Goal: Book appointment/travel/reservation

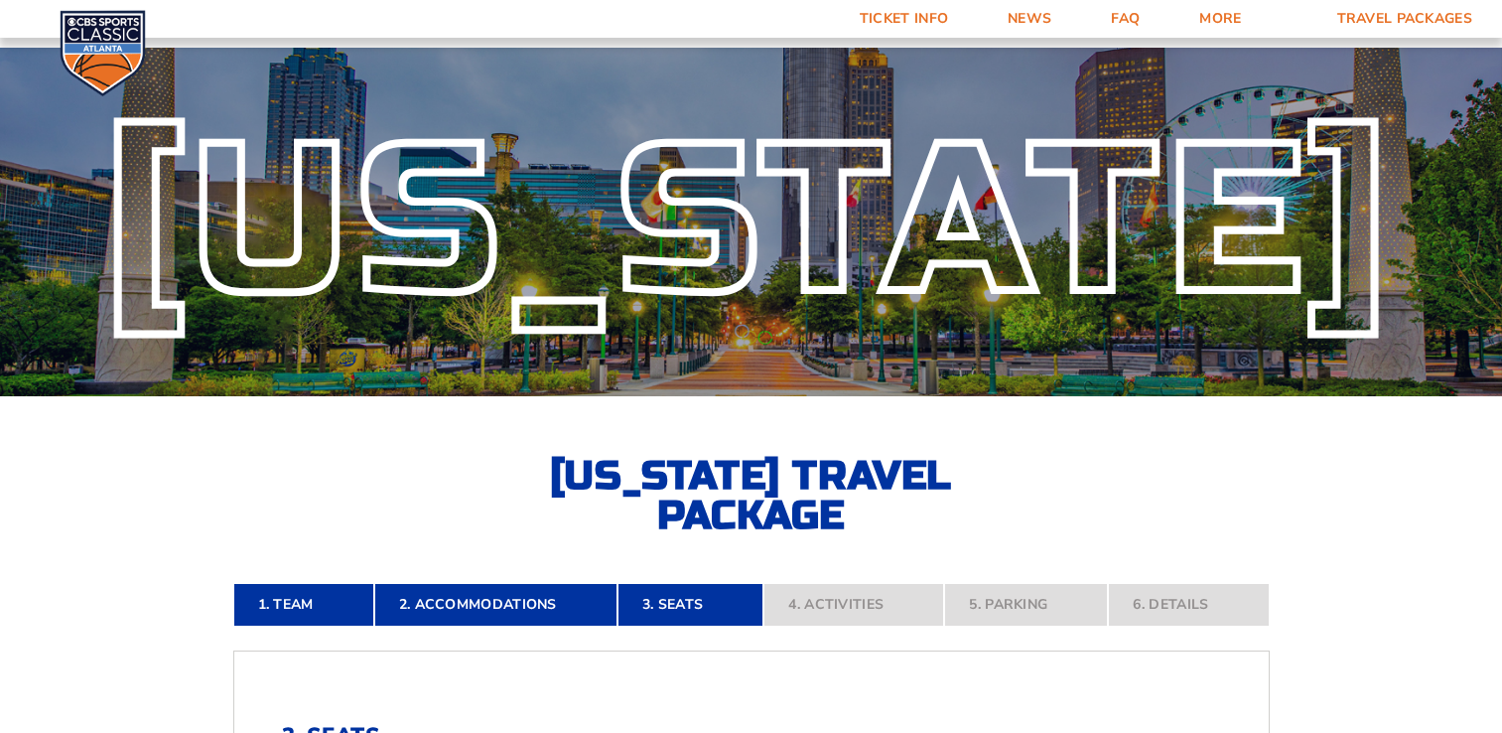
scroll to position [743, 0]
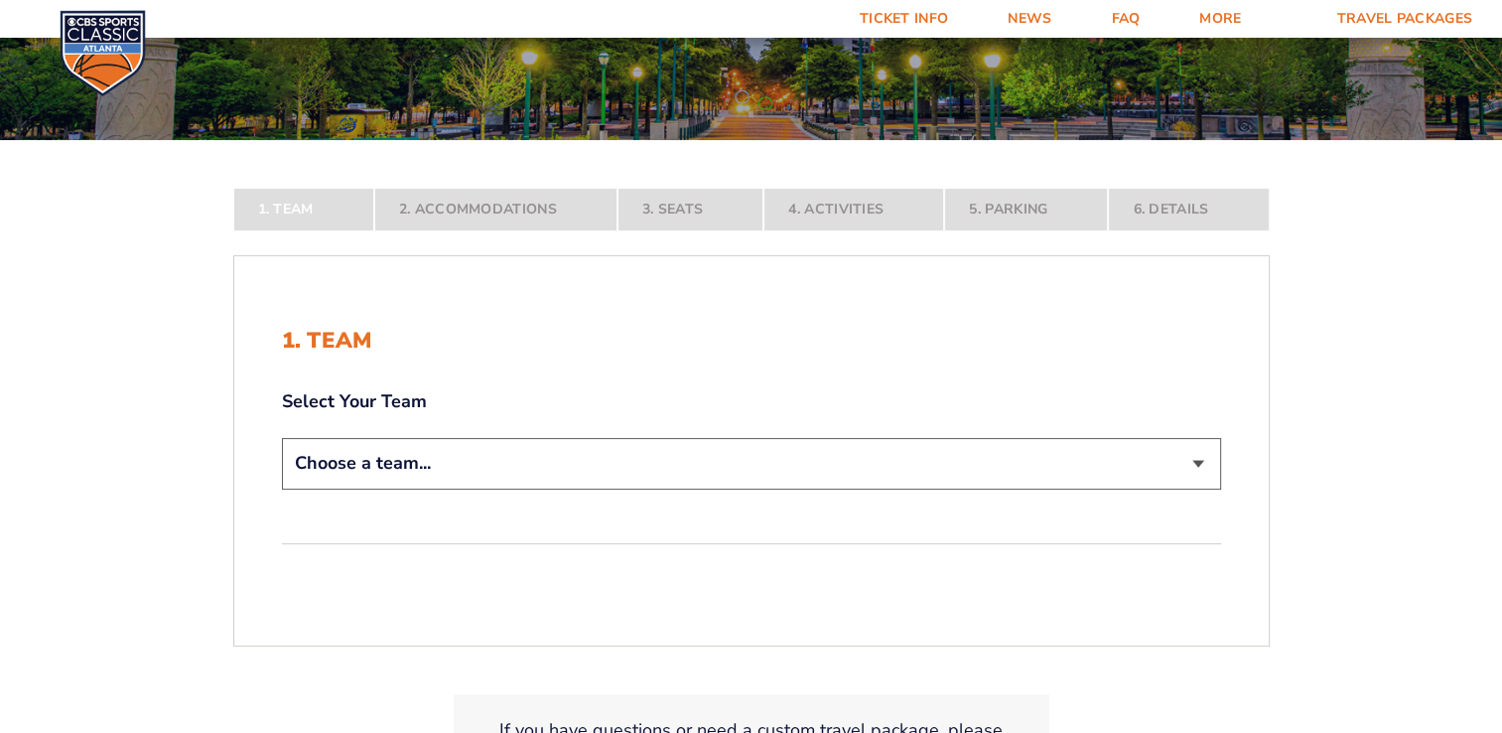
scroll to position [246, 0]
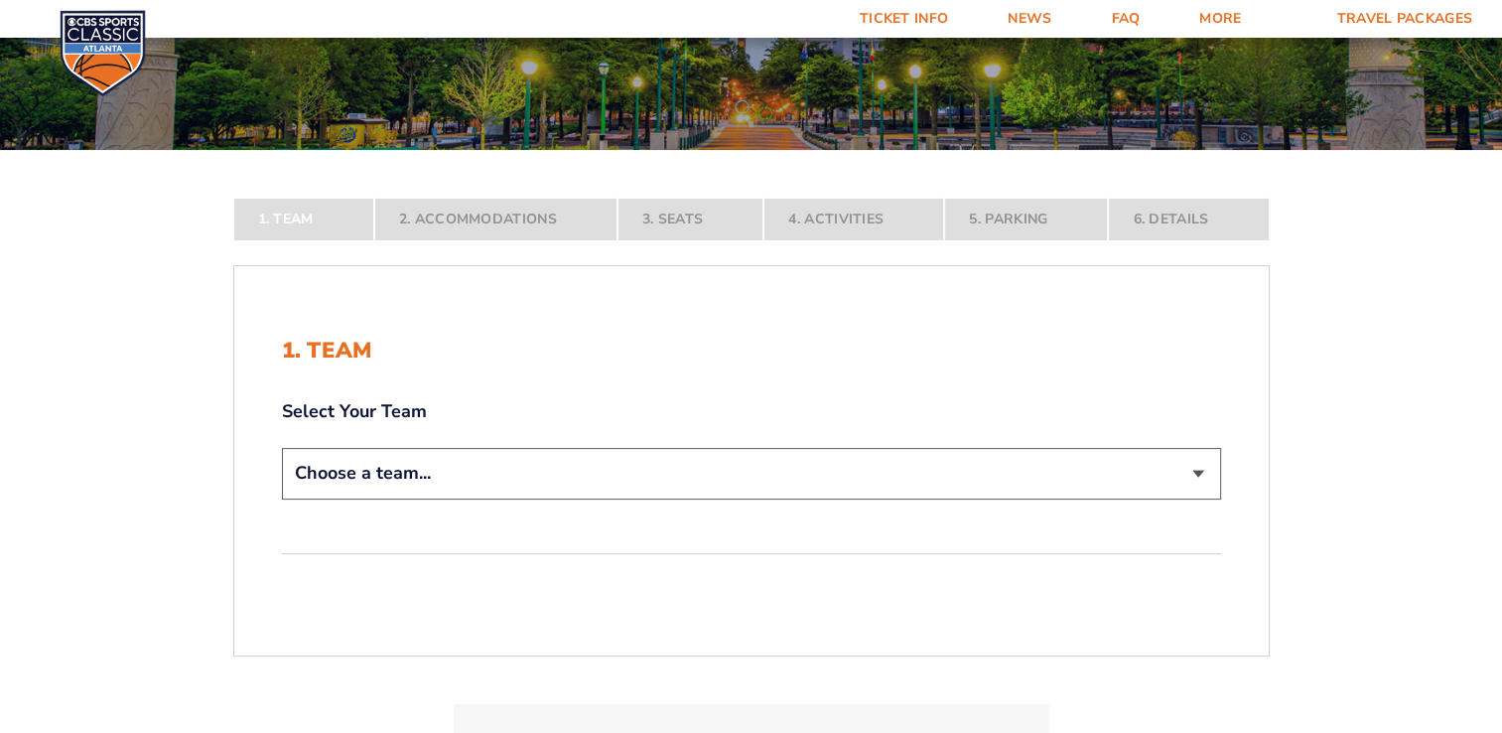
click at [1021, 467] on select "Choose a team... Kentucky Wildcats Ohio State Buckeyes North Carolina Tar Heels…" at bounding box center [751, 473] width 939 height 51
select select "12956"
click at [282, 498] on select "Choose a team... Kentucky Wildcats Ohio State Buckeyes North Carolina Tar Heels…" at bounding box center [751, 473] width 939 height 51
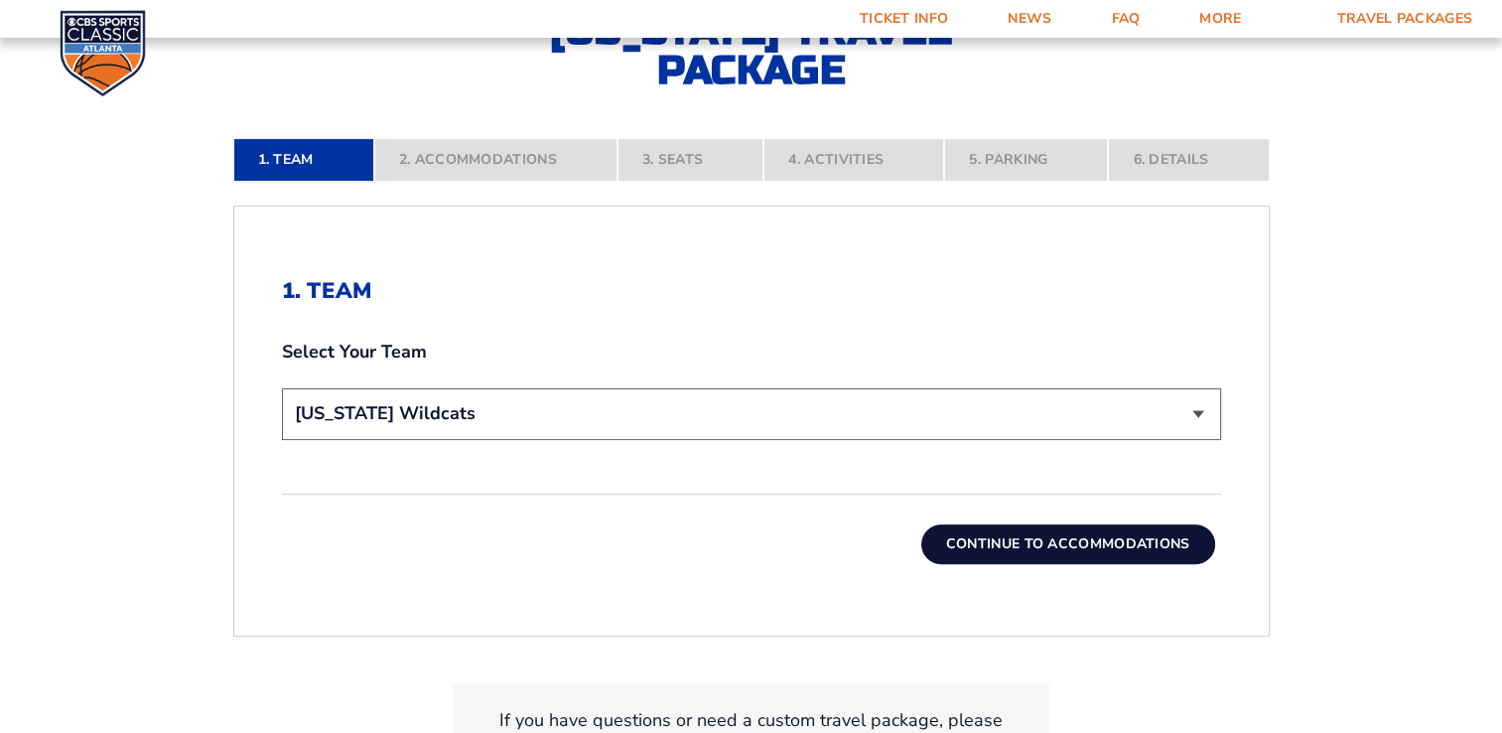
click at [1033, 541] on button "Continue To Accommodations" at bounding box center [1068, 544] width 294 height 40
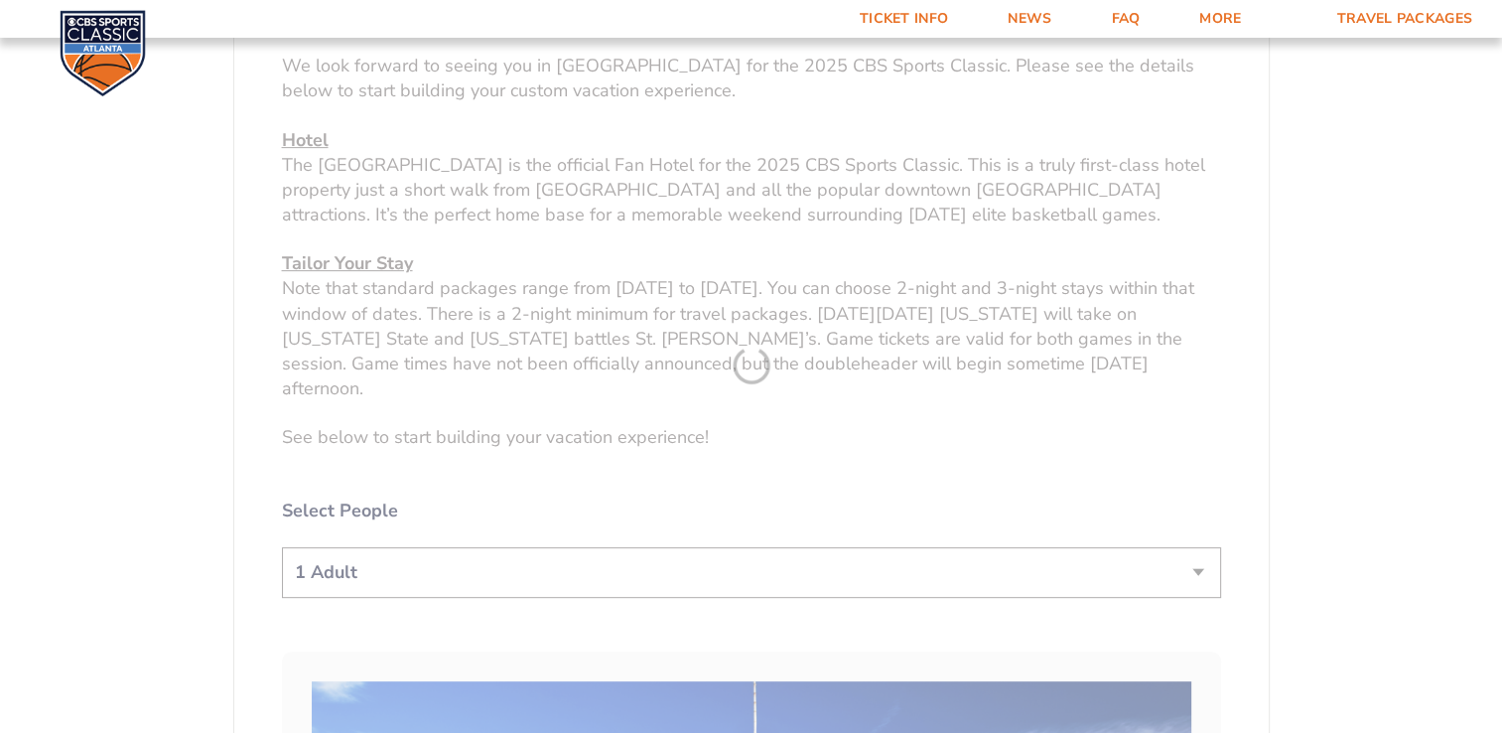
scroll to position [743, 0]
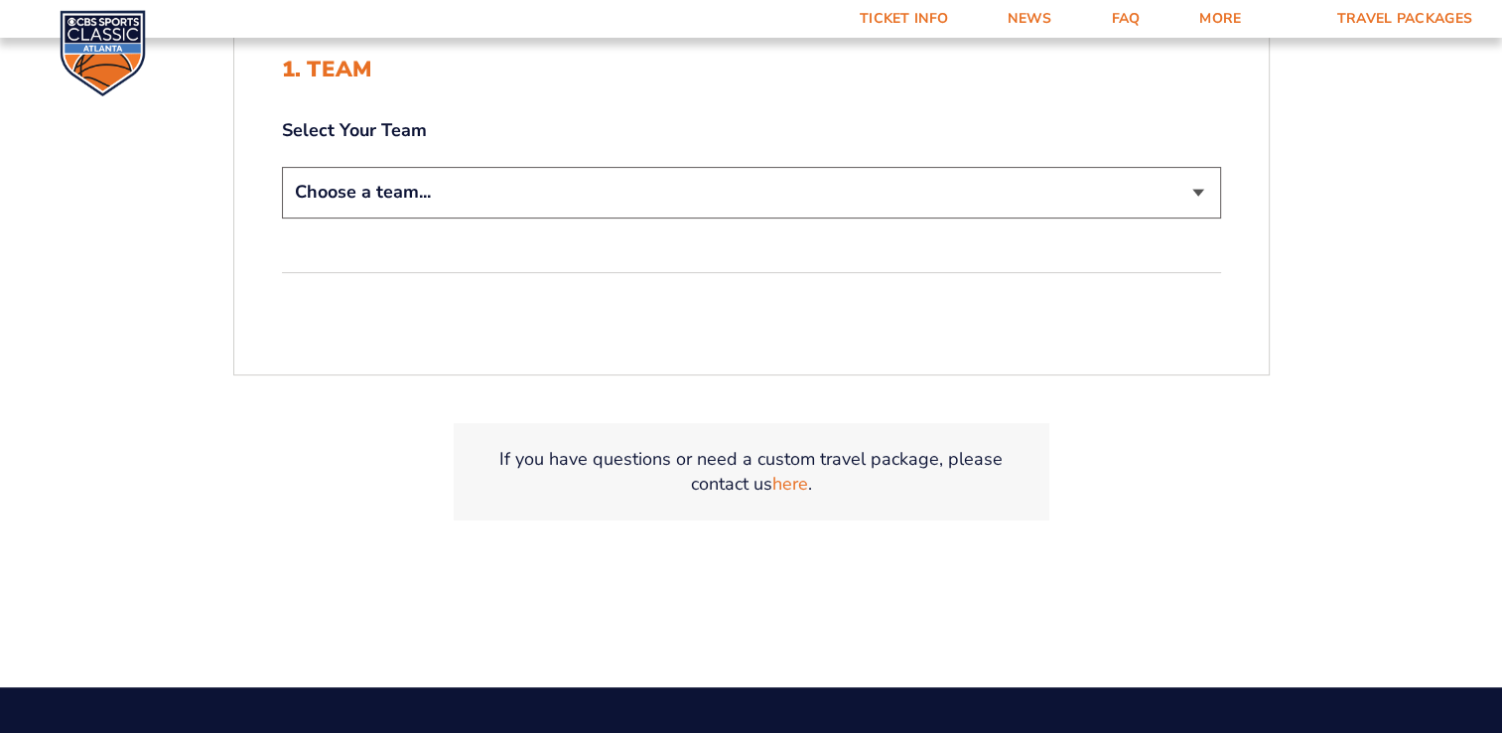
scroll to position [349, 0]
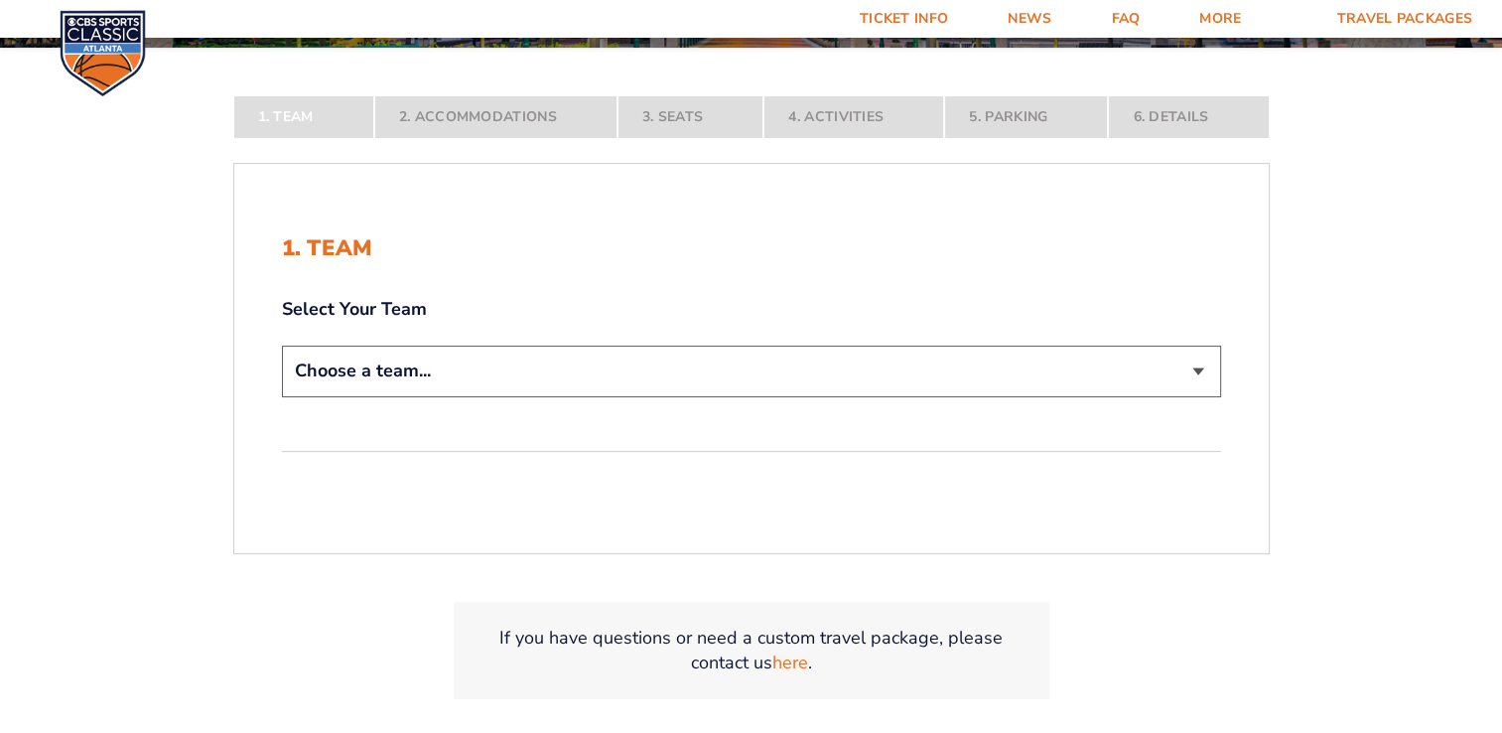
click at [944, 374] on select "Choose a team... [US_STATE] Wildcats [US_STATE] State Buckeyes [US_STATE] Tar H…" at bounding box center [751, 371] width 939 height 51
select select "12956"
click at [282, 396] on select "Choose a team... Kentucky Wildcats Ohio State Buckeyes North Carolina Tar Heels…" at bounding box center [751, 371] width 939 height 51
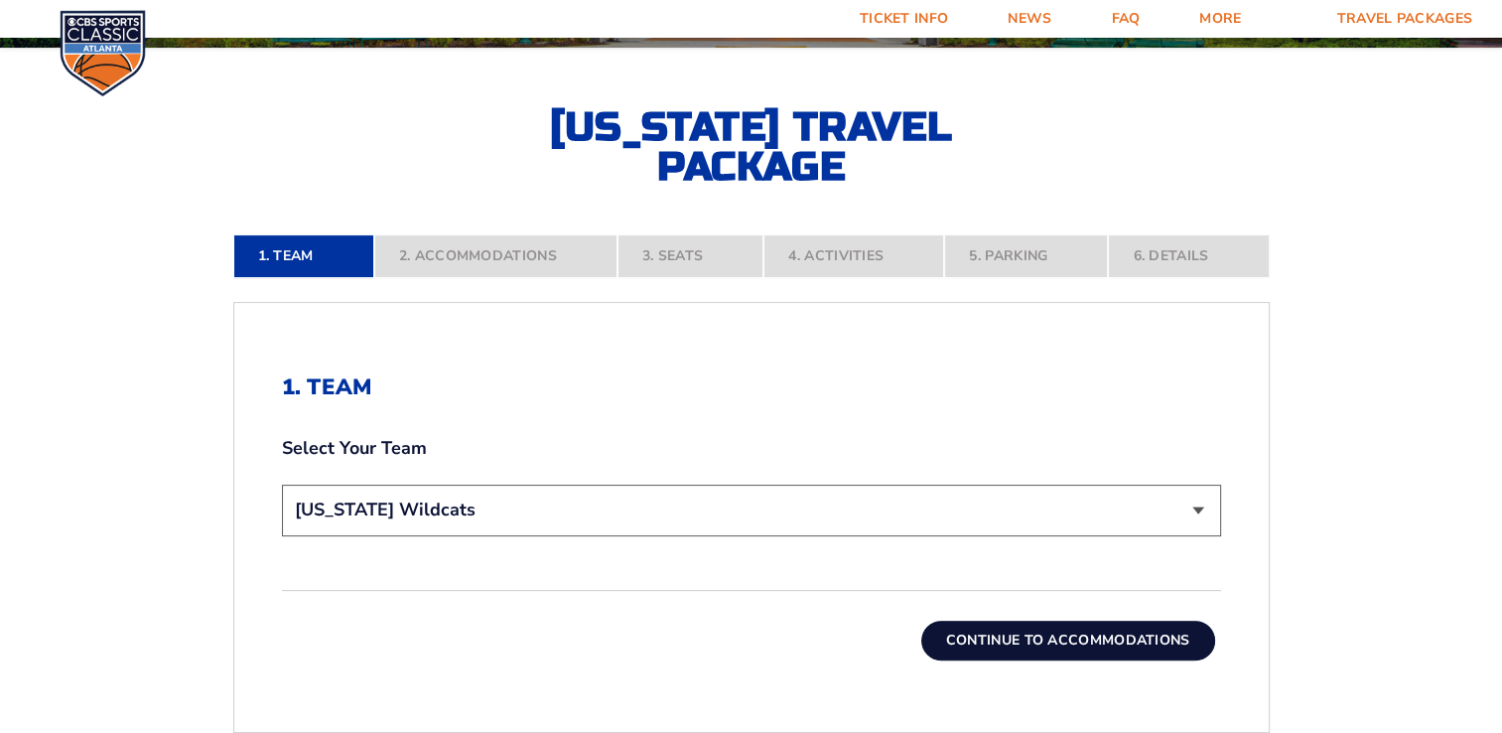
click at [995, 634] on button "Continue To Accommodations" at bounding box center [1068, 641] width 294 height 40
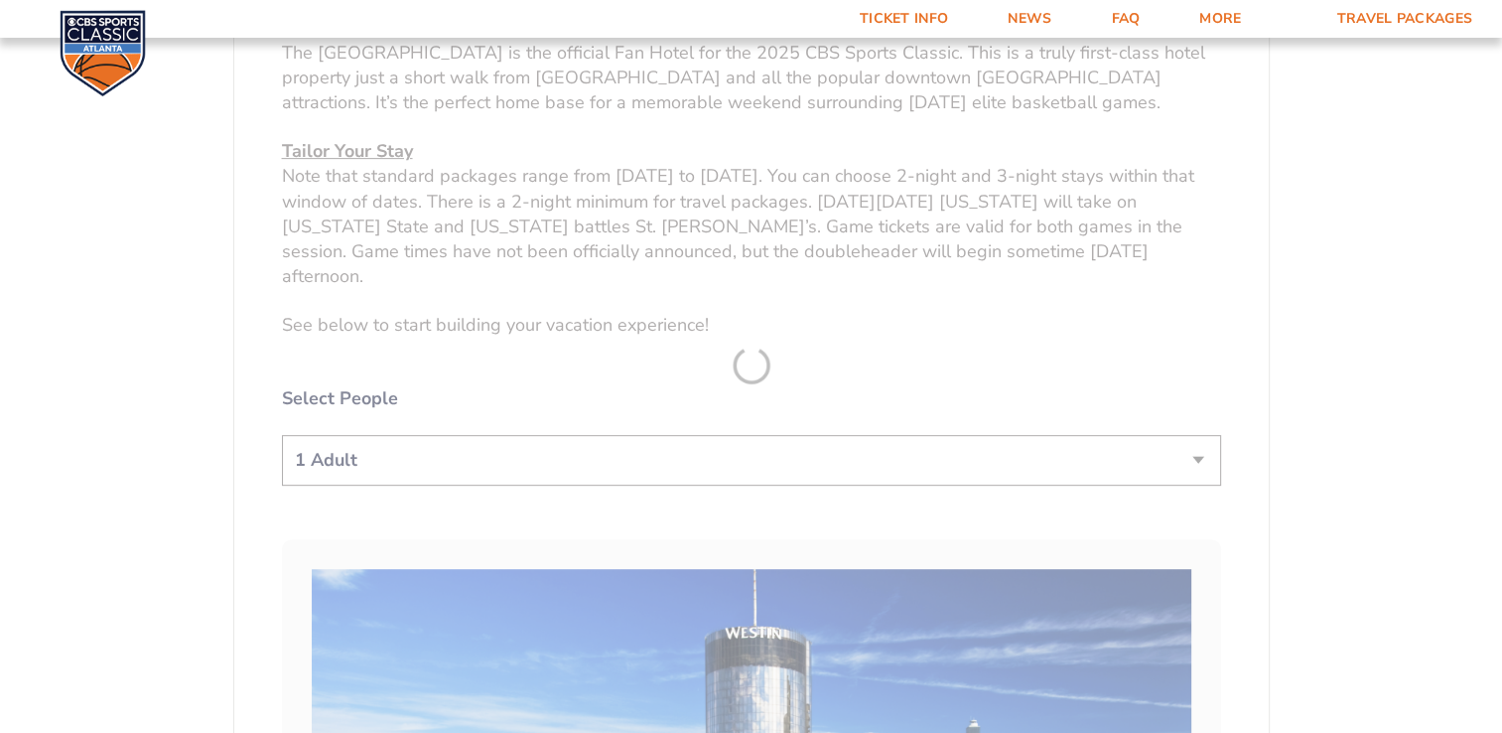
scroll to position [842, 0]
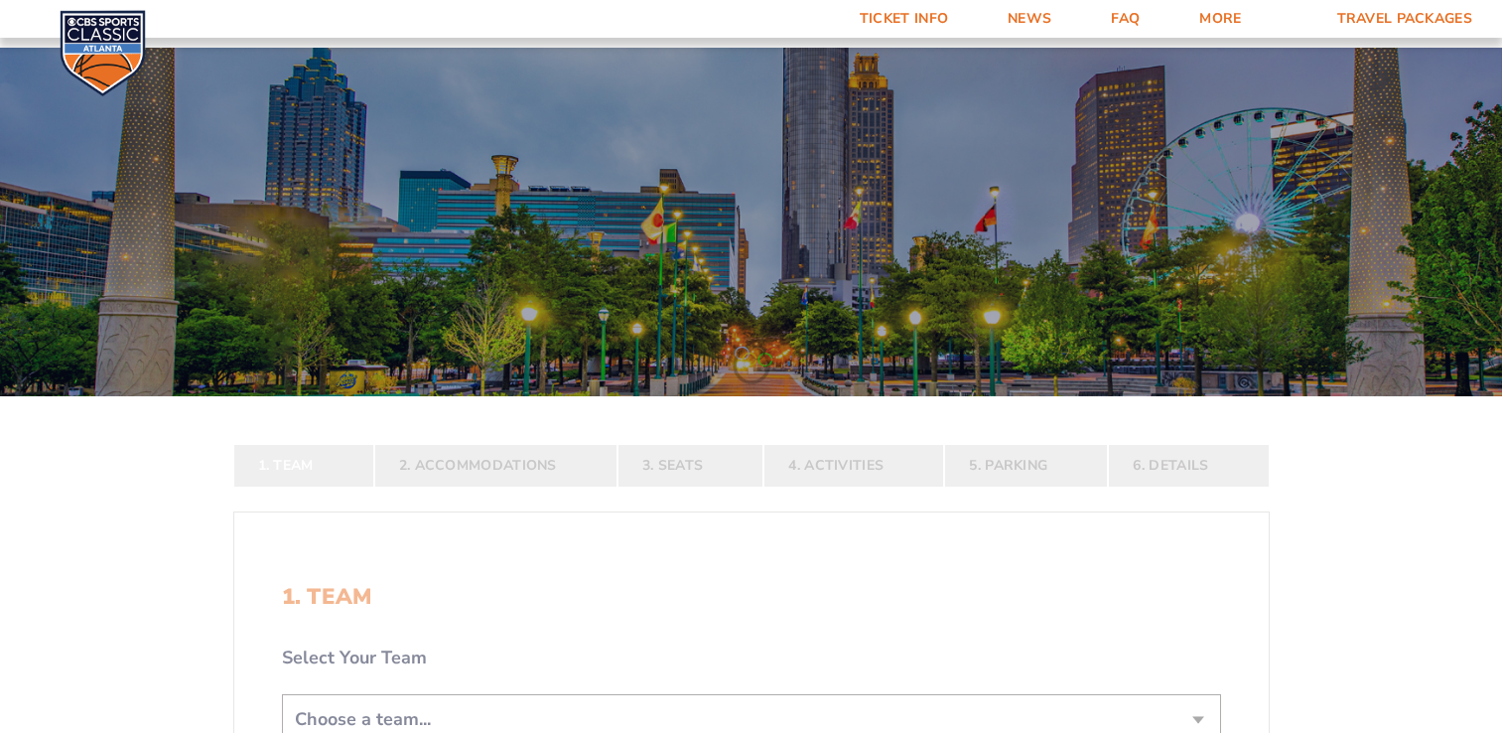
scroll to position [298, 0]
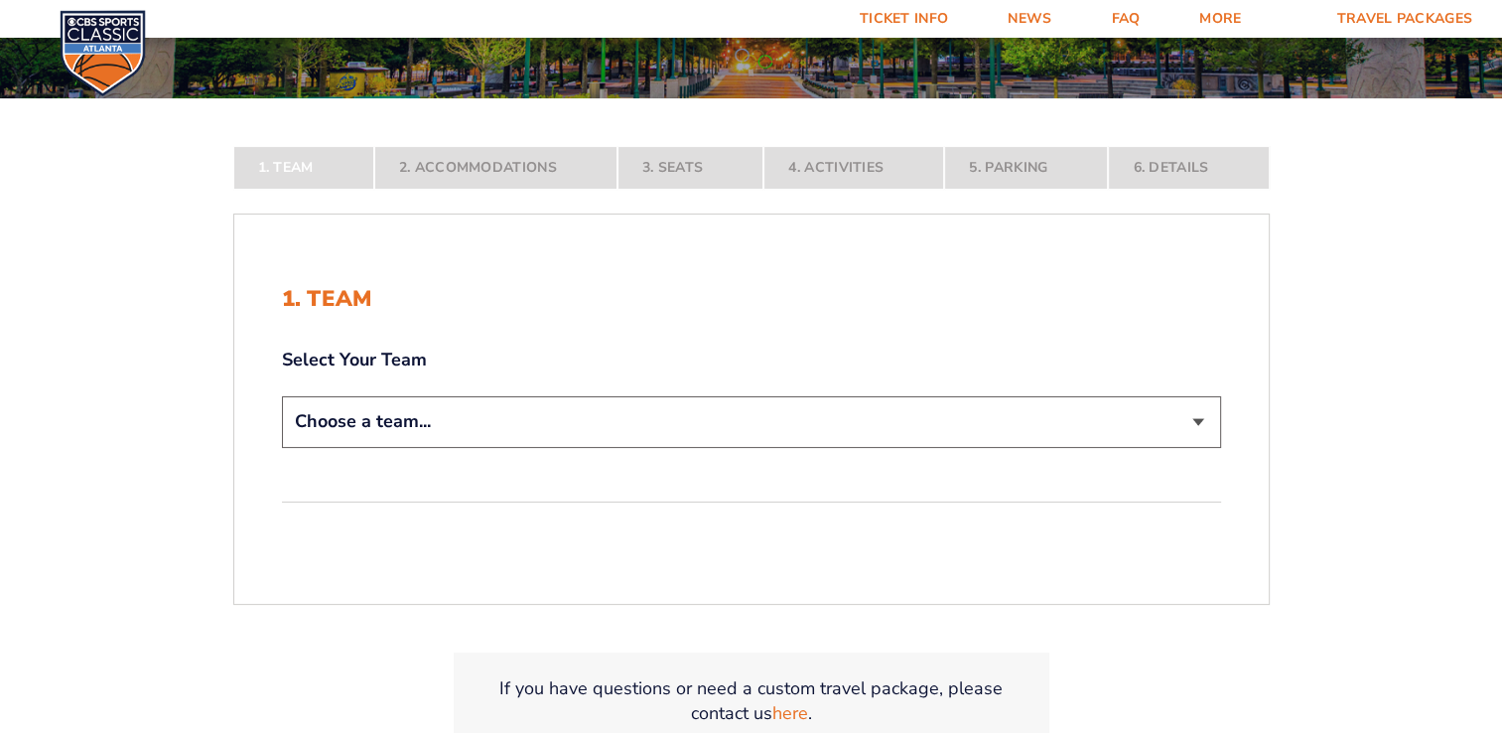
click at [1132, 408] on select "Choose a team... [US_STATE] Wildcats [US_STATE] State Buckeyes [US_STATE] Tar H…" at bounding box center [751, 421] width 939 height 51
select select "12956"
click at [282, 447] on select "Choose a team... [US_STATE] Wildcats [US_STATE] State Buckeyes [US_STATE] Tar H…" at bounding box center [751, 421] width 939 height 51
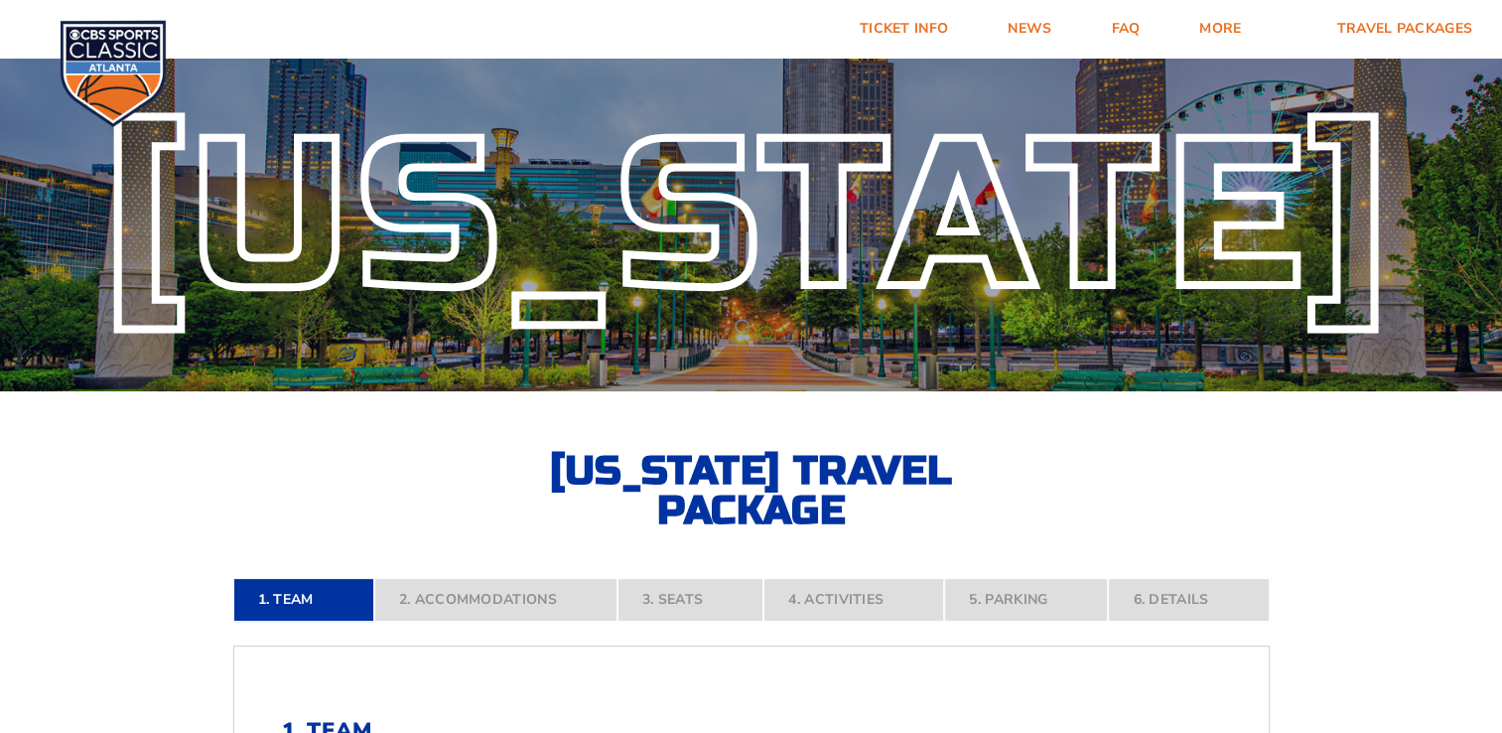
scroll to position [0, 0]
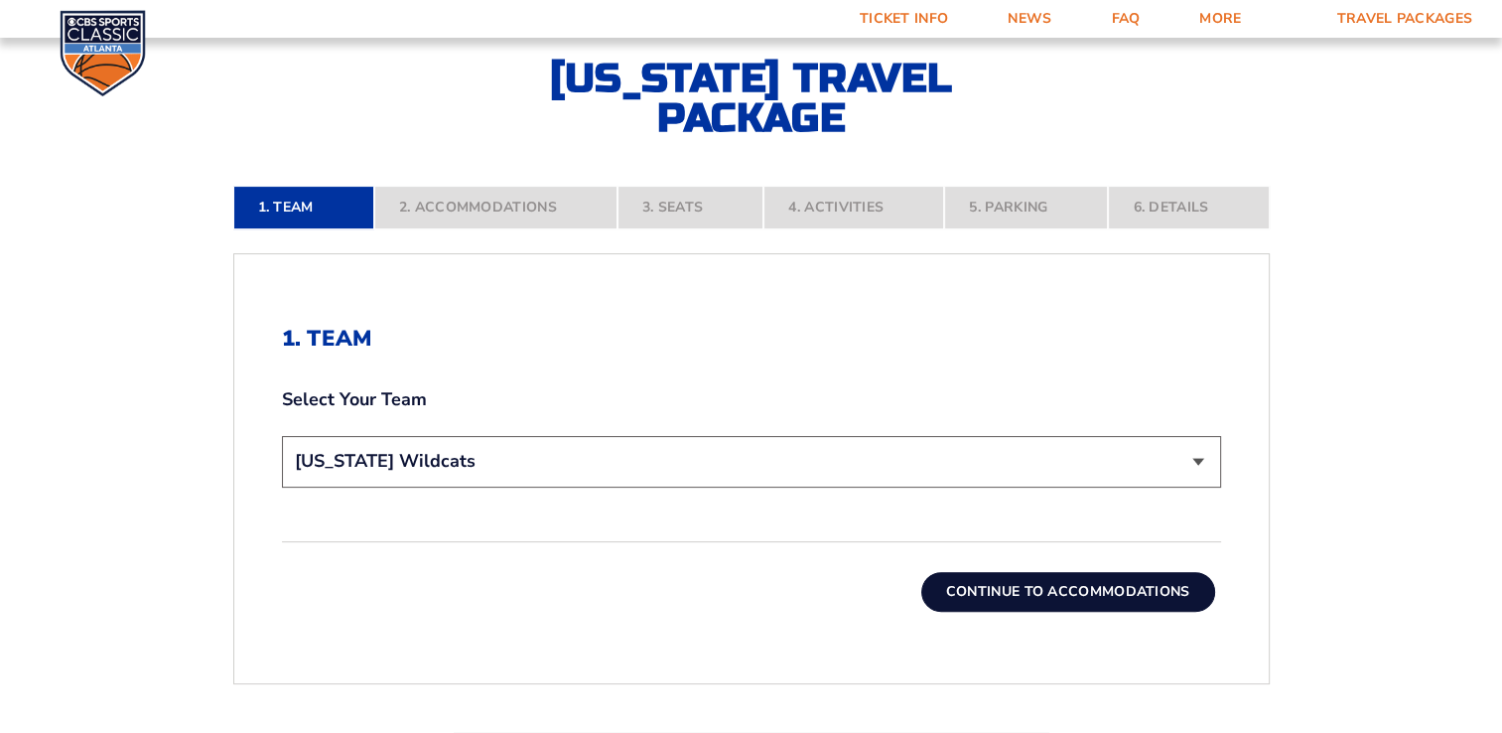
click at [1107, 586] on button "Continue To Accommodations" at bounding box center [1068, 592] width 294 height 40
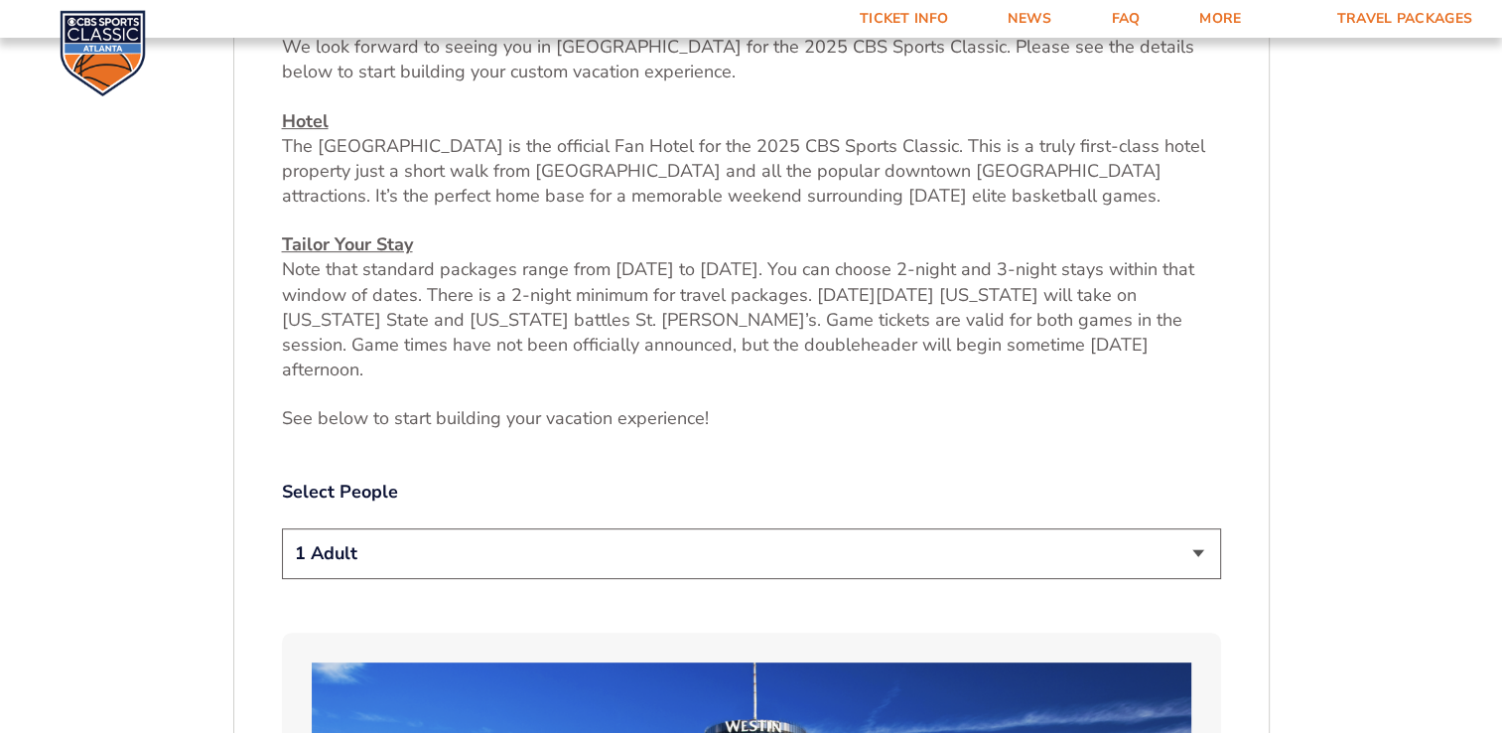
scroll to position [794, 0]
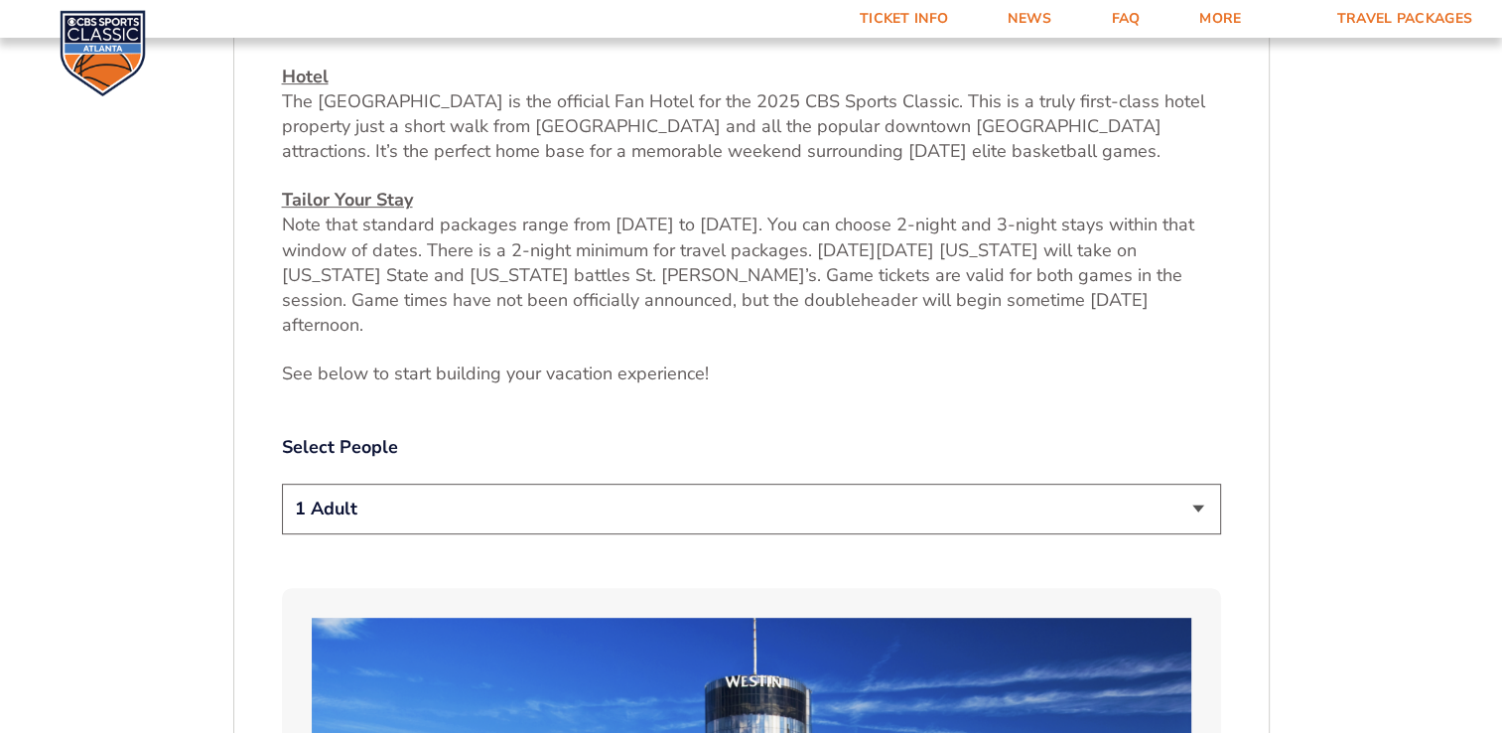
click at [1144, 484] on select "1 Adult 2 Adults 3 Adults 4 Adults 2 Adults + 1 Child 2 Adults + 2 Children 2 A…" at bounding box center [751, 509] width 939 height 51
select select "2 Adults"
click at [282, 484] on select "1 Adult 2 Adults 3 Adults 4 Adults 2 Adults + 1 Child 2 Adults + 2 Children 2 A…" at bounding box center [751, 509] width 939 height 51
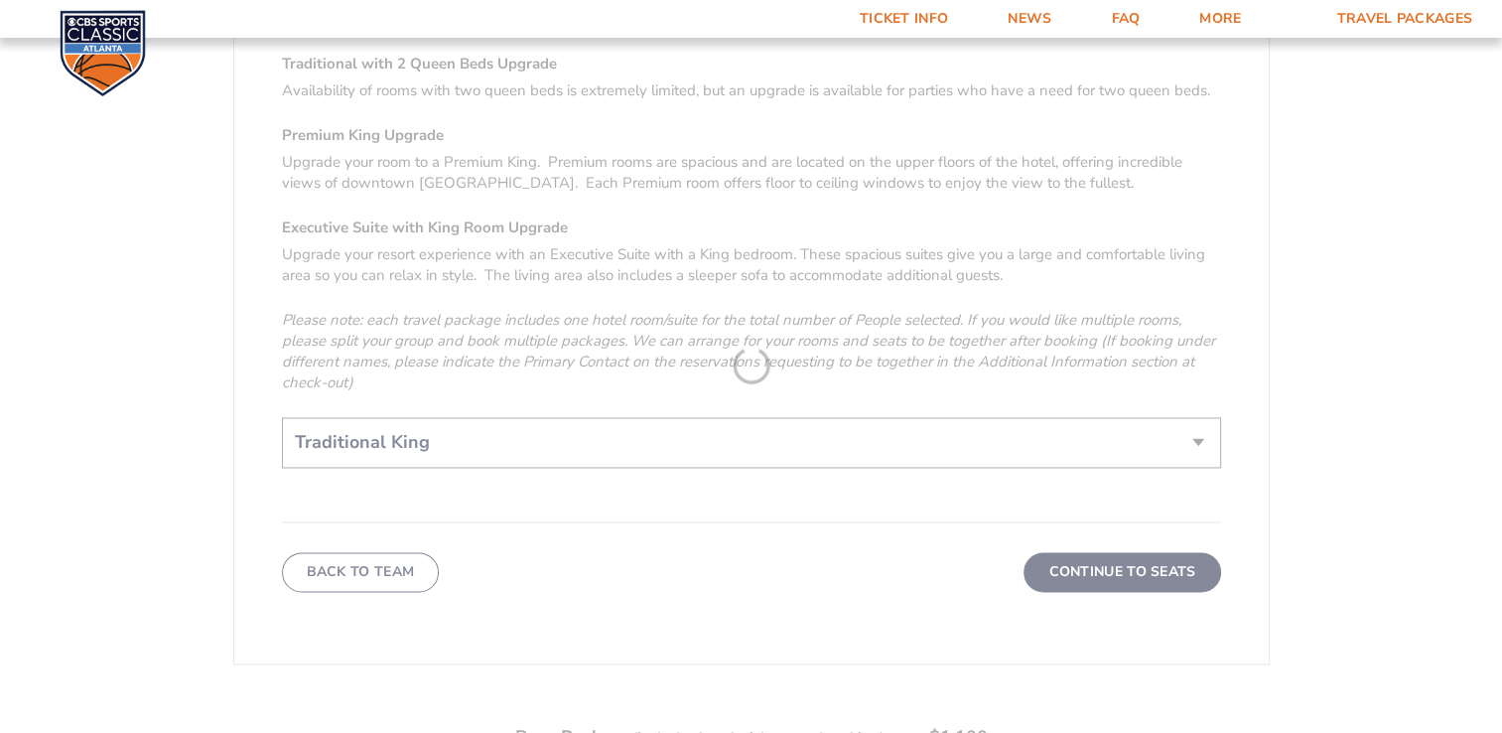
scroll to position [3078, 0]
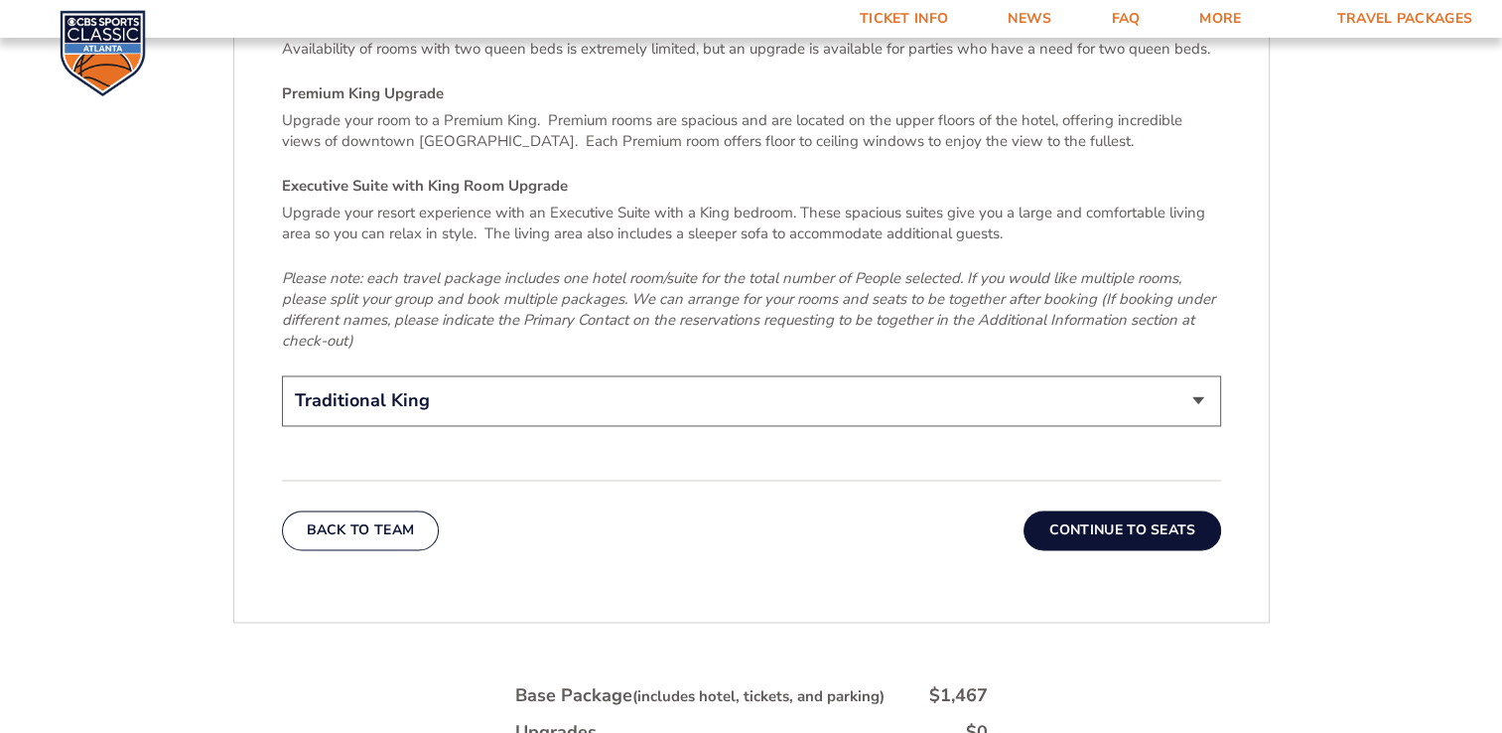
click at [1117, 510] on button "Continue To Seats" at bounding box center [1122, 530] width 197 height 40
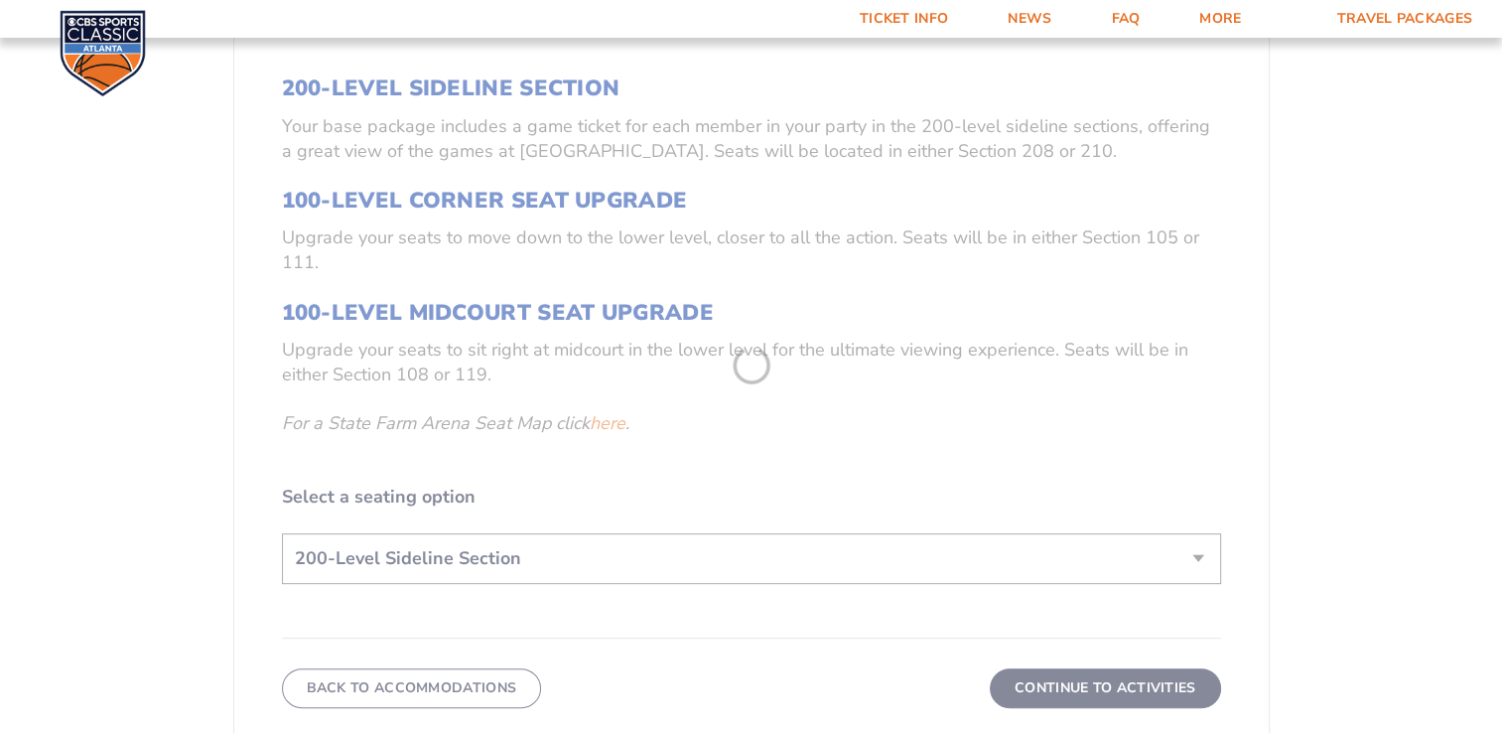
scroll to position [743, 0]
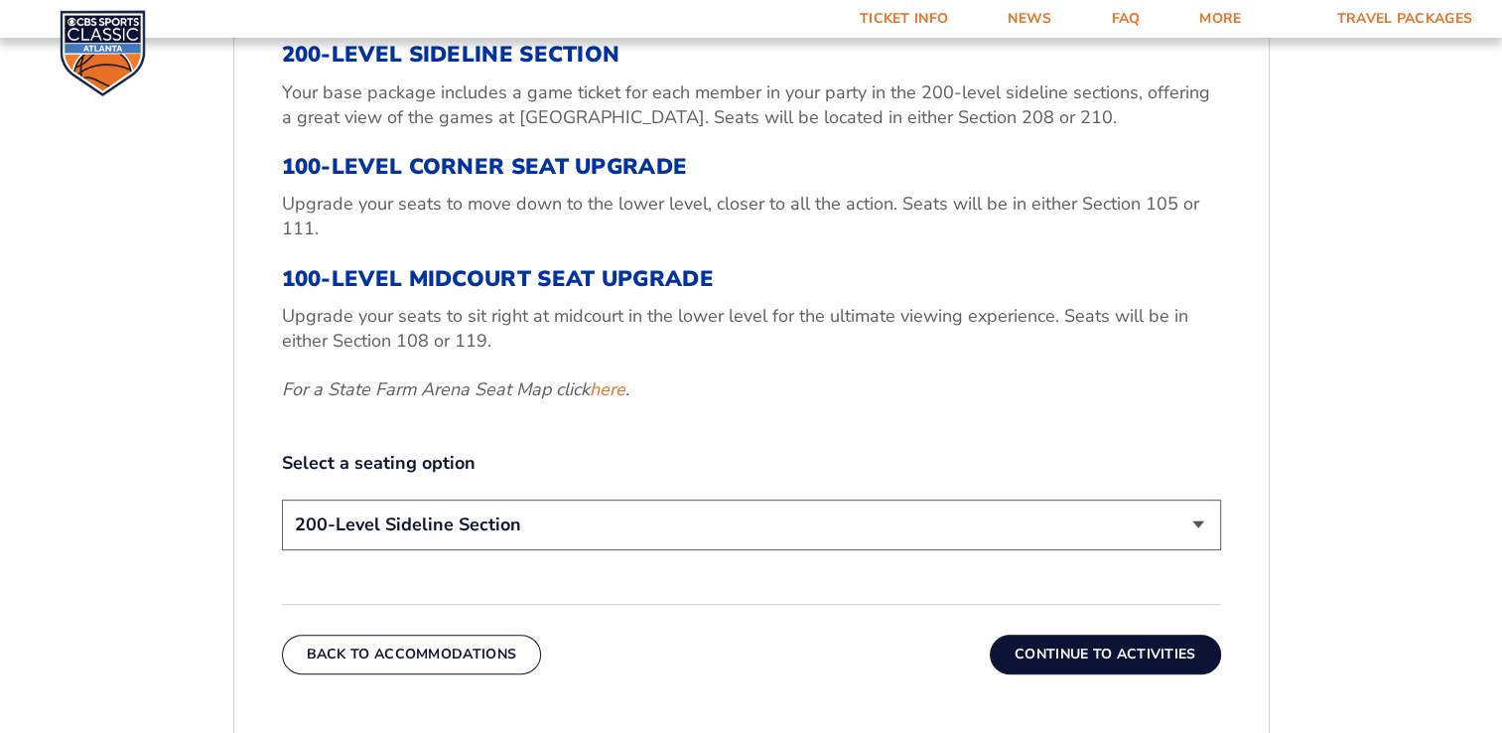
click at [1203, 518] on select "200-Level Sideline Section 100-Level Corner Seat Upgrade (+$120 per person) 100…" at bounding box center [751, 524] width 939 height 51
